Goal: Task Accomplishment & Management: Manage account settings

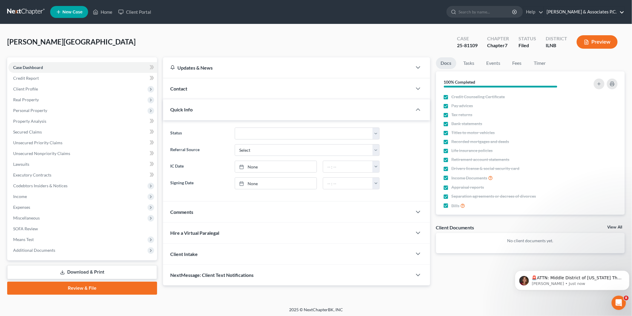
click at [624, 13] on link "[PERSON_NAME] & Associates P.C." at bounding box center [584, 12] width 81 height 11
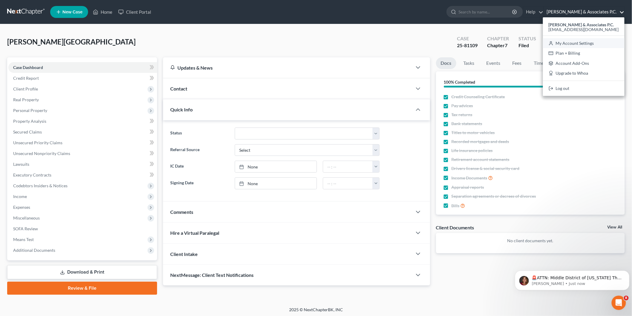
click at [590, 43] on link "My Account Settings" at bounding box center [583, 43] width 81 height 10
select select "23"
select select "14"
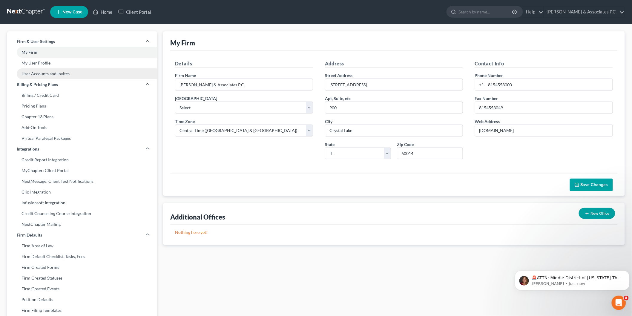
click at [46, 75] on link "User Accounts and Invites" at bounding box center [82, 73] width 150 height 11
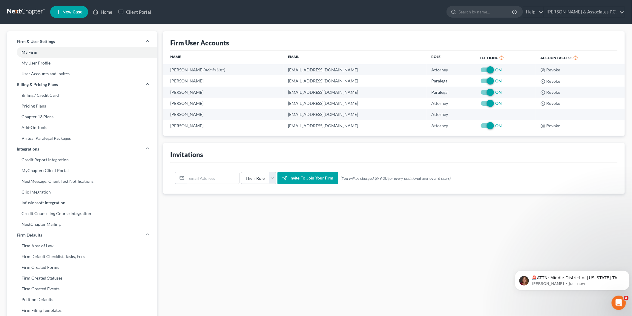
click at [10, 12] on link at bounding box center [26, 12] width 38 height 11
